Goal: Task Accomplishment & Management: Use online tool/utility

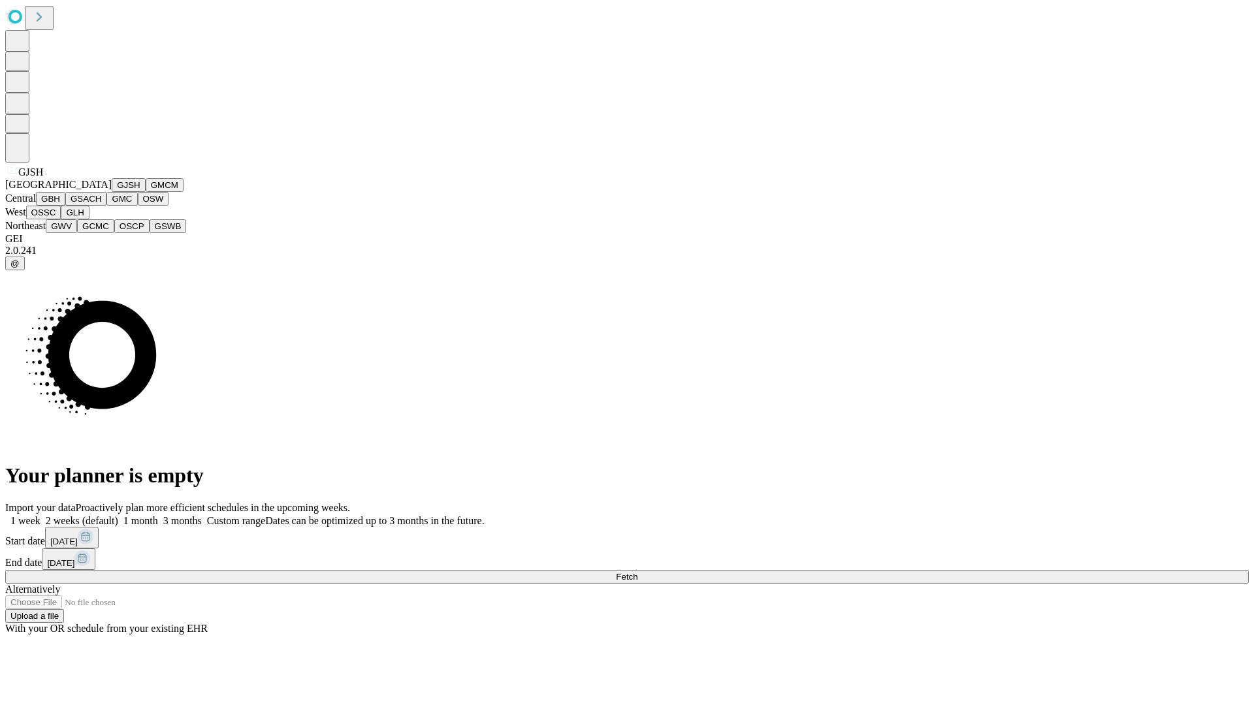
click at [112, 192] on button "GJSH" at bounding box center [129, 185] width 34 height 14
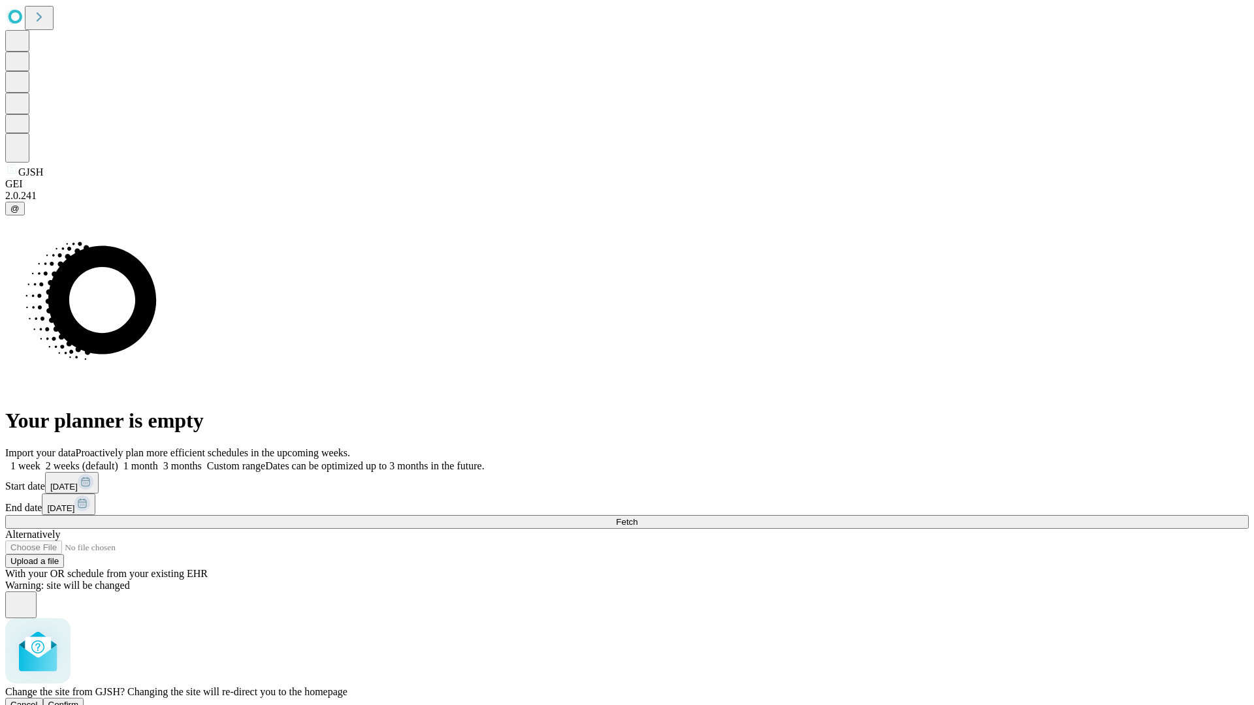
click at [79, 700] on span "Confirm" at bounding box center [63, 705] width 31 height 10
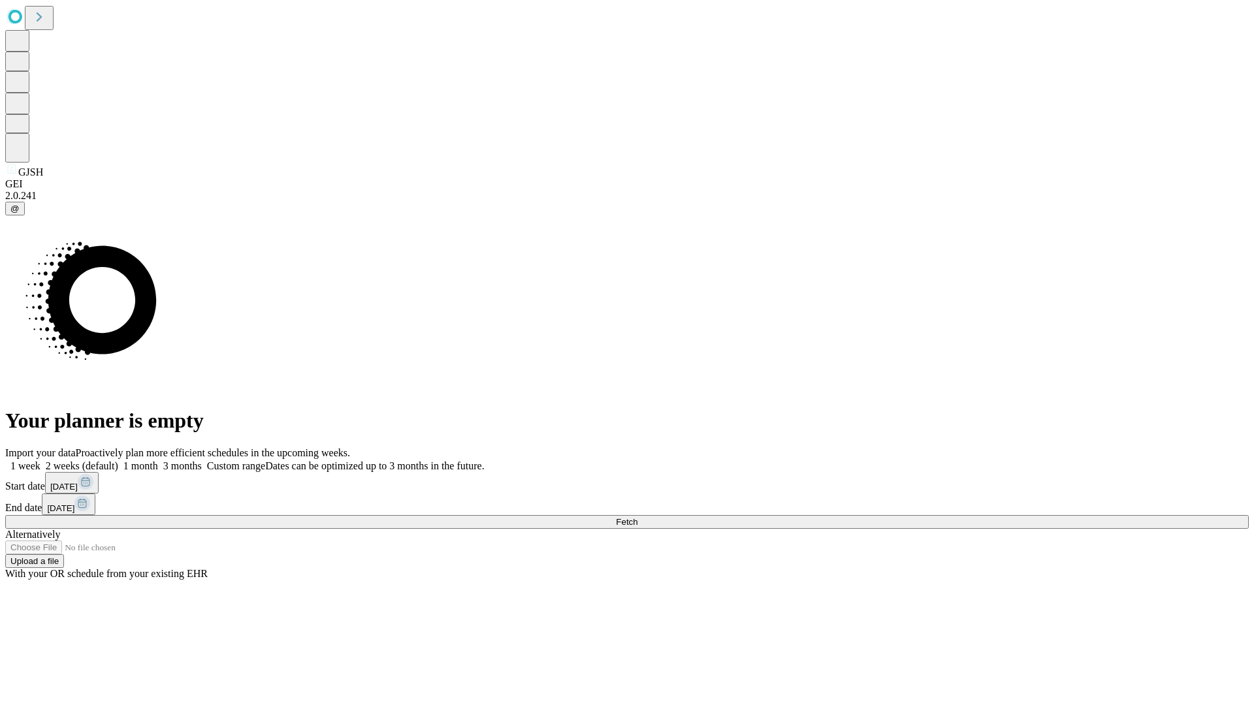
click at [40, 460] on label "1 week" at bounding box center [22, 465] width 35 height 11
click at [637, 517] on span "Fetch" at bounding box center [627, 522] width 22 height 10
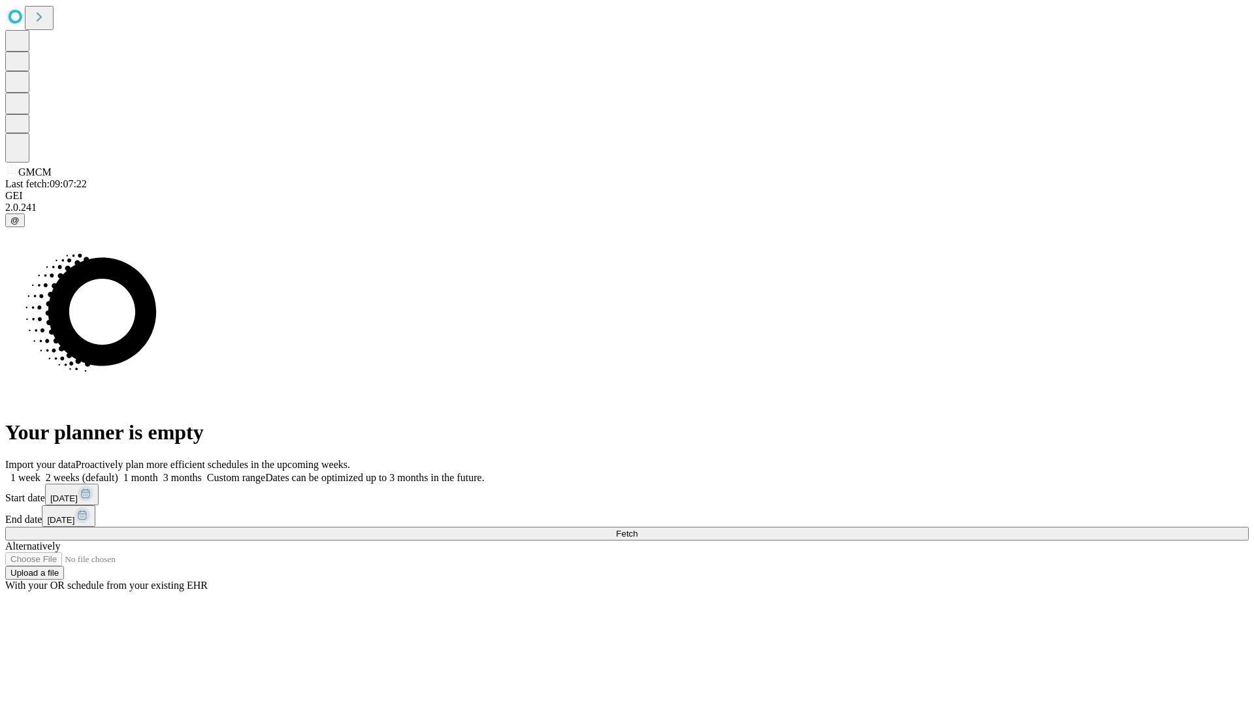
click at [40, 472] on label "1 week" at bounding box center [22, 477] width 35 height 11
click at [637, 529] on span "Fetch" at bounding box center [627, 534] width 22 height 10
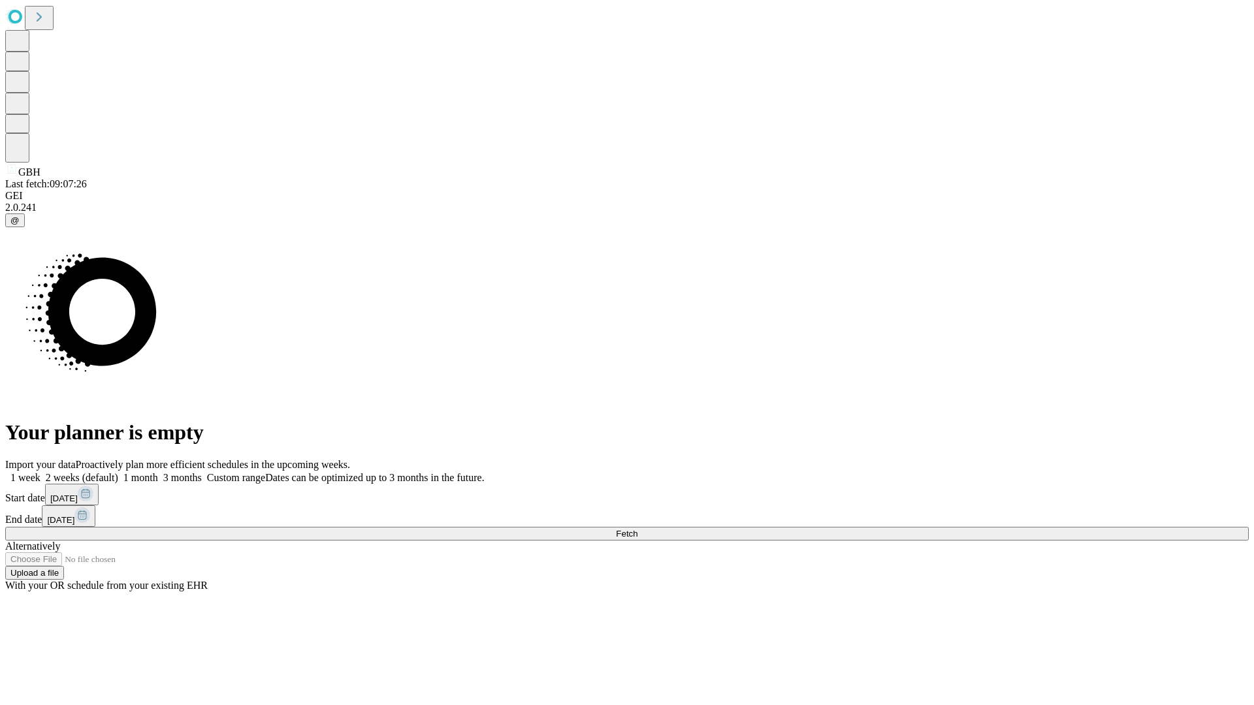
click at [40, 472] on label "1 week" at bounding box center [22, 477] width 35 height 11
click at [637, 529] on span "Fetch" at bounding box center [627, 534] width 22 height 10
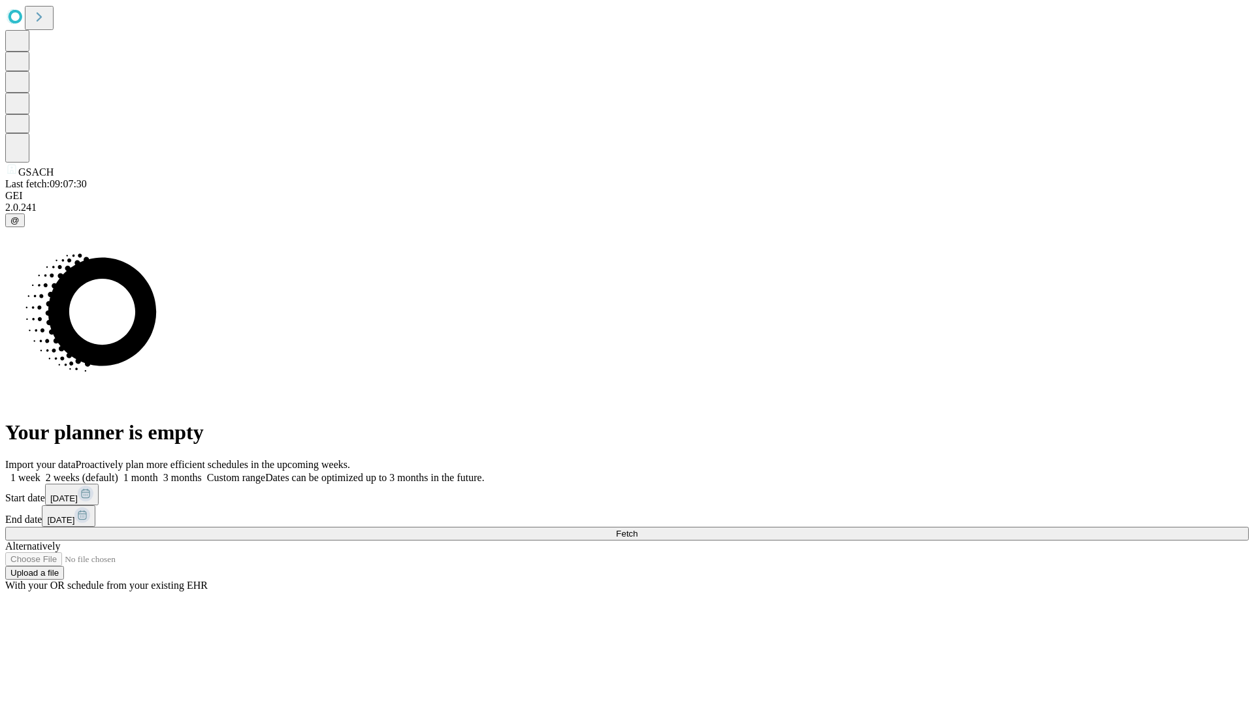
click at [40, 472] on label "1 week" at bounding box center [22, 477] width 35 height 11
click at [637, 529] on span "Fetch" at bounding box center [627, 534] width 22 height 10
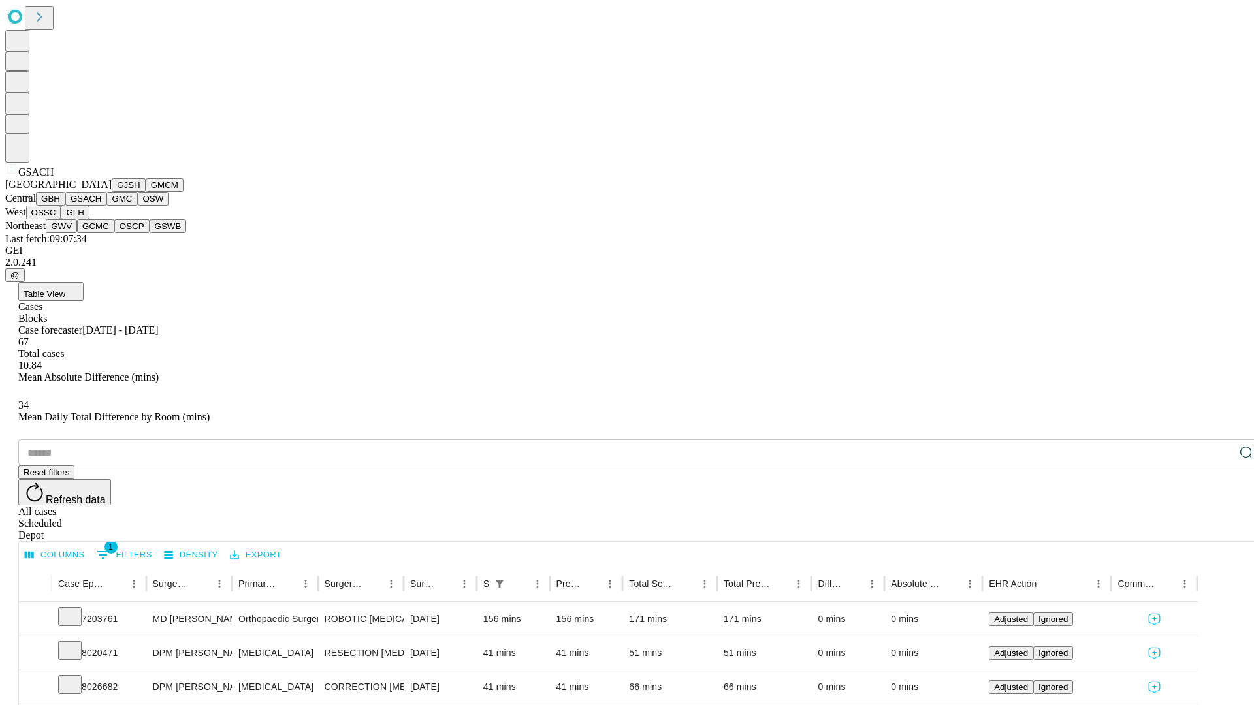
click at [106, 206] on button "GMC" at bounding box center [121, 199] width 31 height 14
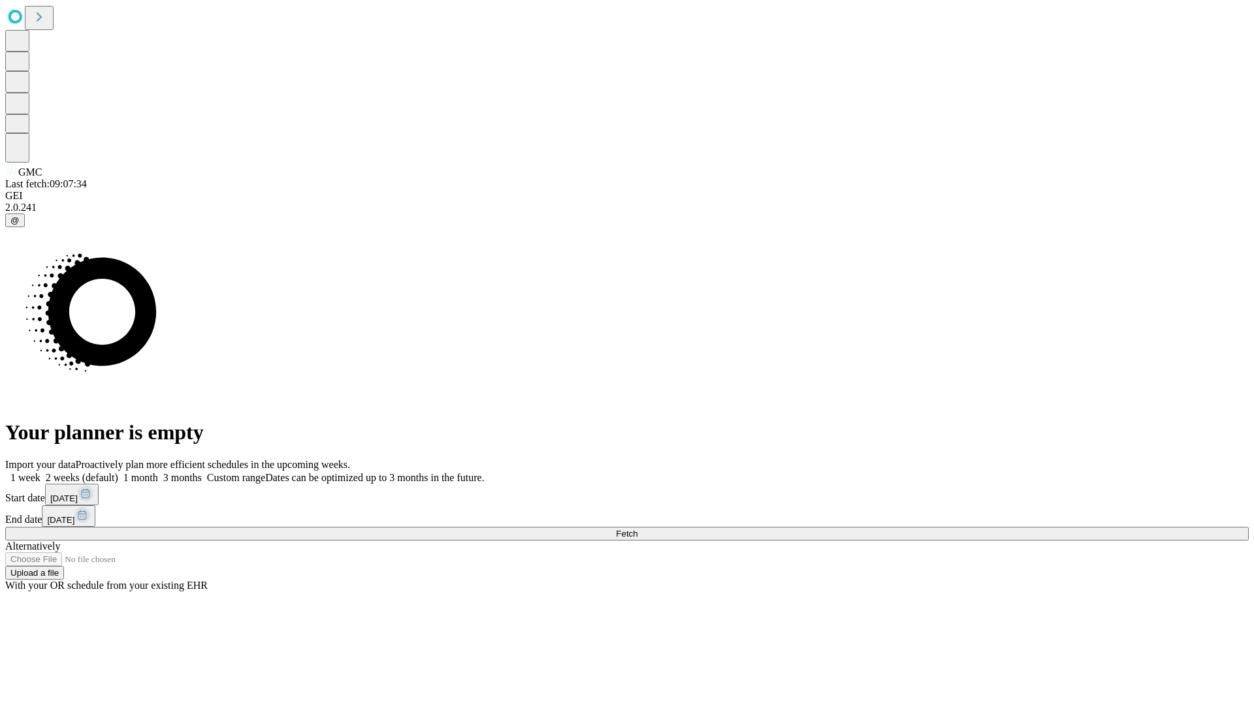
click at [40, 472] on label "1 week" at bounding box center [22, 477] width 35 height 11
click at [637, 529] on span "Fetch" at bounding box center [627, 534] width 22 height 10
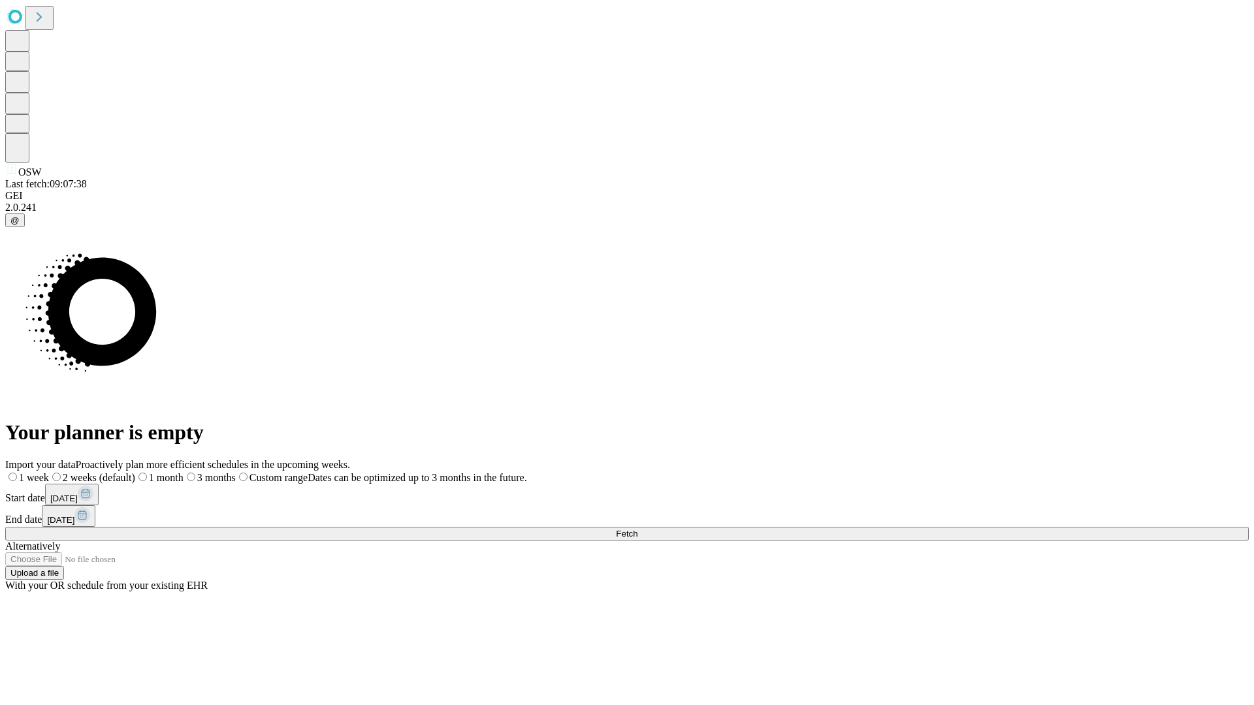
click at [637, 529] on span "Fetch" at bounding box center [627, 534] width 22 height 10
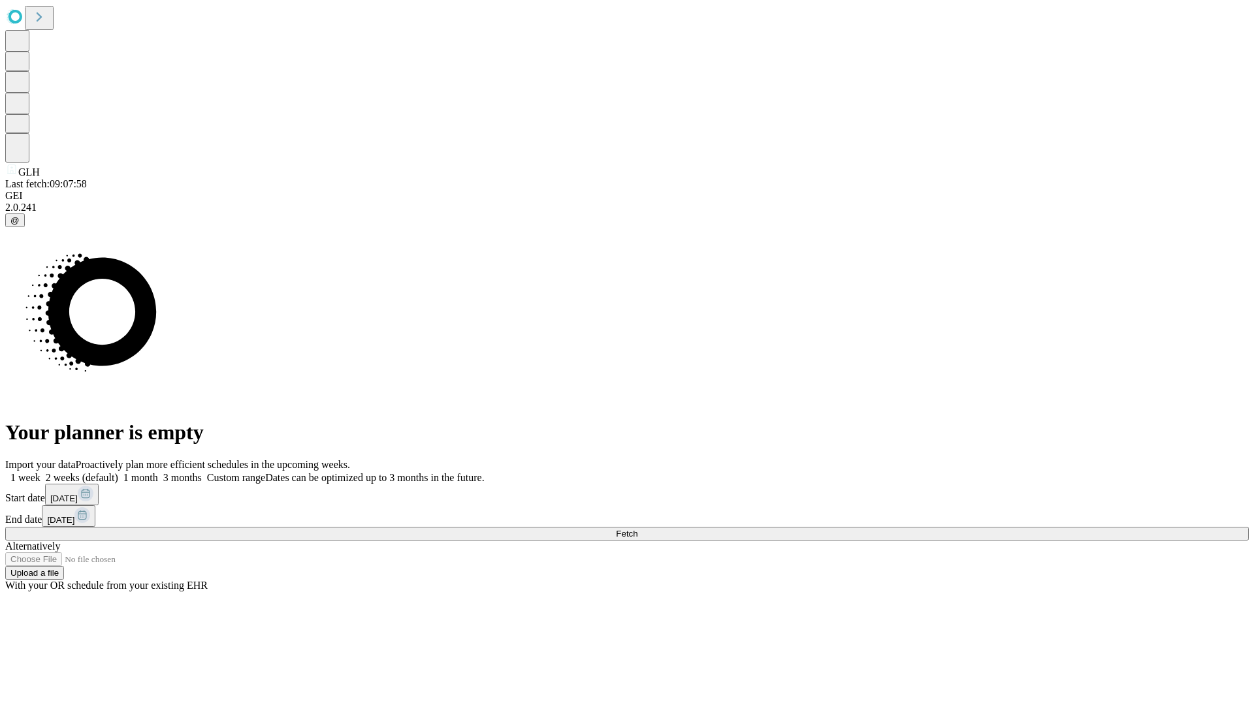
click at [40, 472] on label "1 week" at bounding box center [22, 477] width 35 height 11
click at [637, 529] on span "Fetch" at bounding box center [627, 534] width 22 height 10
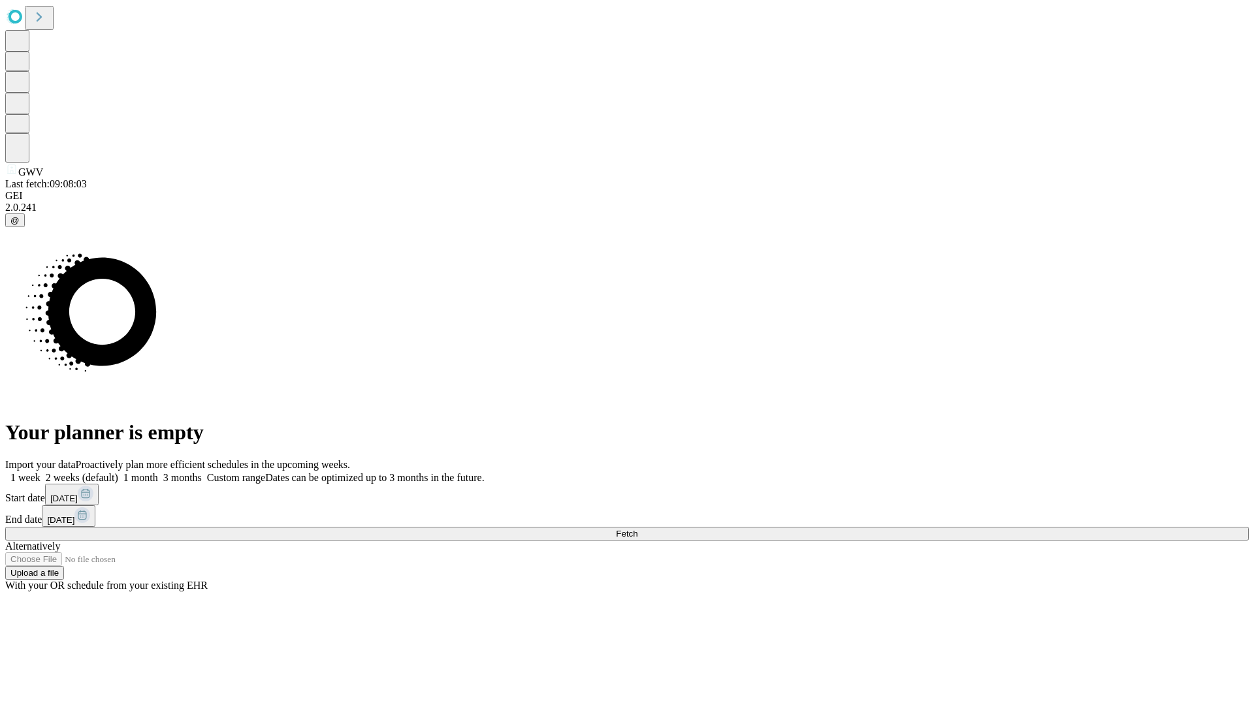
click at [40, 472] on label "1 week" at bounding box center [22, 477] width 35 height 11
click at [637, 529] on span "Fetch" at bounding box center [627, 534] width 22 height 10
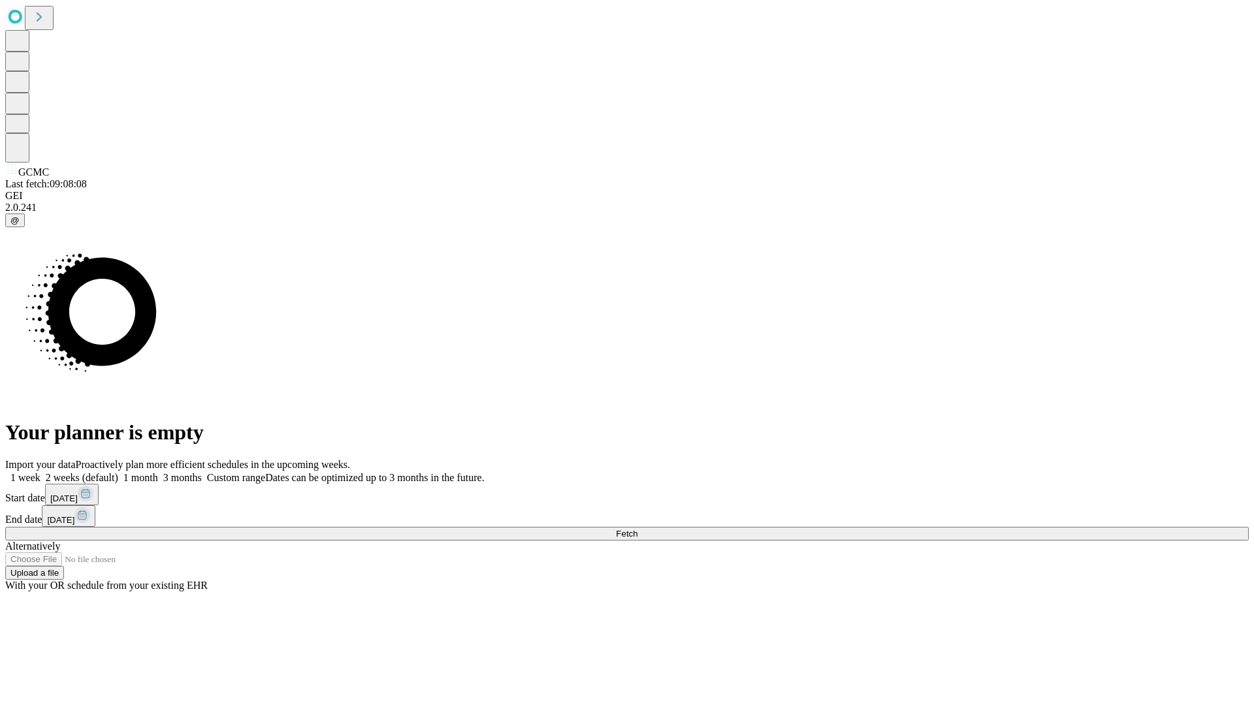
click at [637, 529] on span "Fetch" at bounding box center [627, 534] width 22 height 10
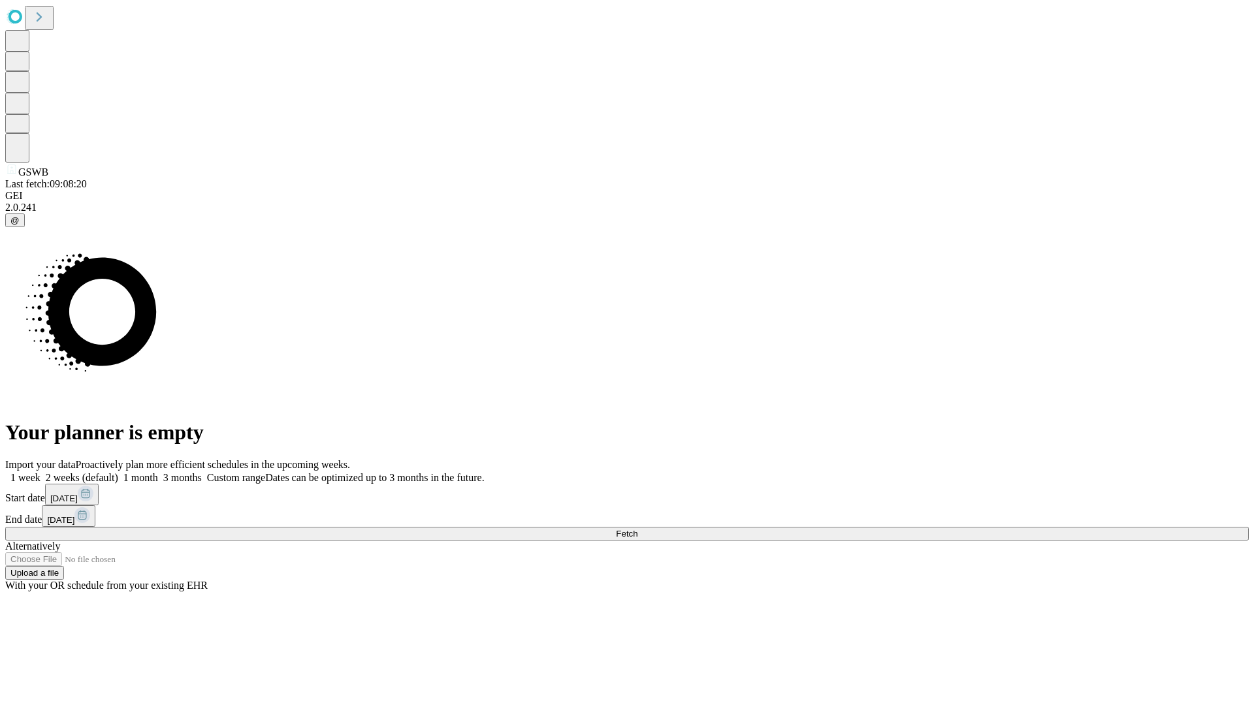
click at [40, 472] on label "1 week" at bounding box center [22, 477] width 35 height 11
click at [637, 529] on span "Fetch" at bounding box center [627, 534] width 22 height 10
